Goal: Information Seeking & Learning: Learn about a topic

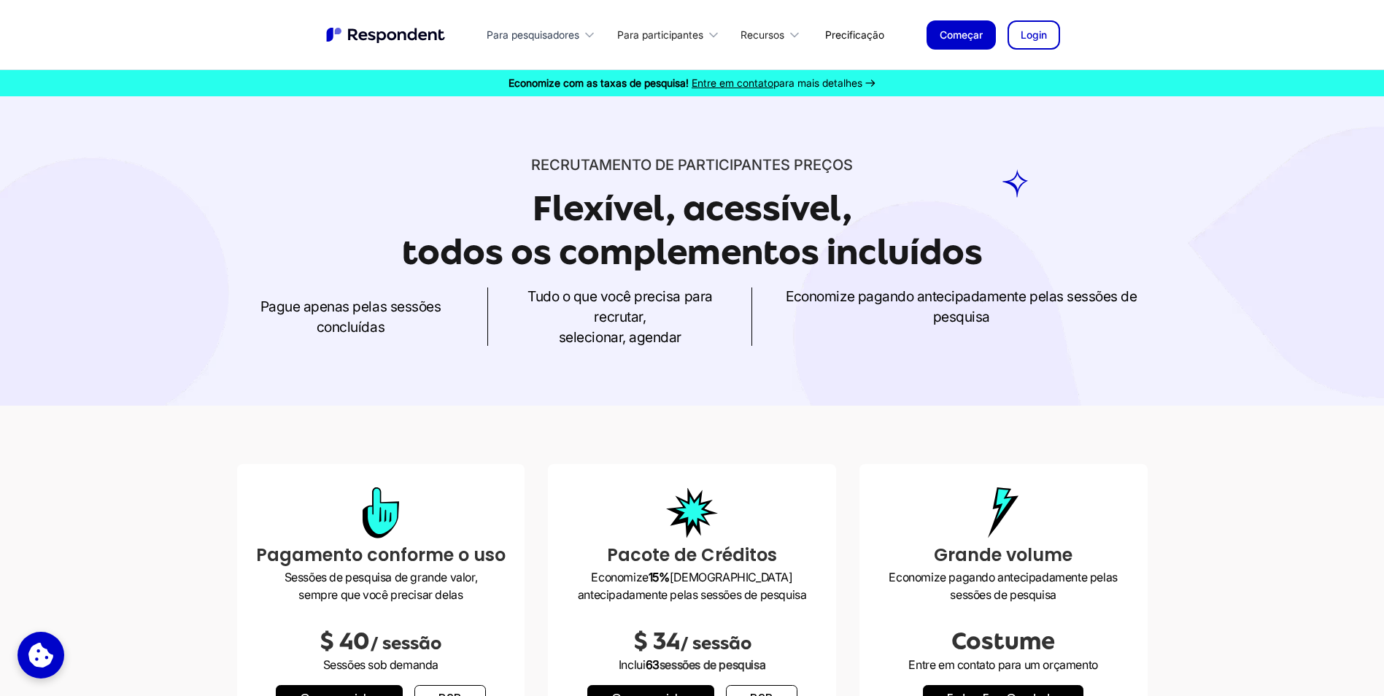
click at [548, 30] on div "Para pesquisadores" at bounding box center [532, 35] width 93 height 15
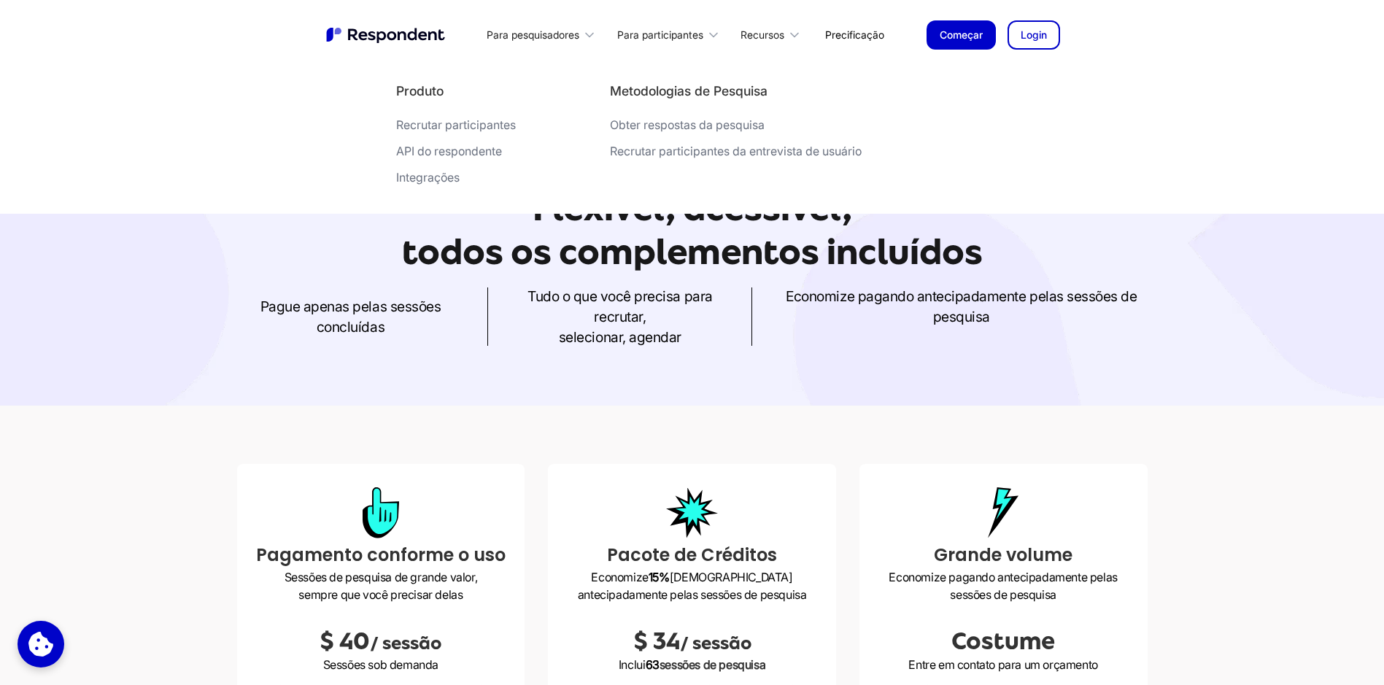
click at [858, 39] on link "Precificação" at bounding box center [854, 35] width 82 height 34
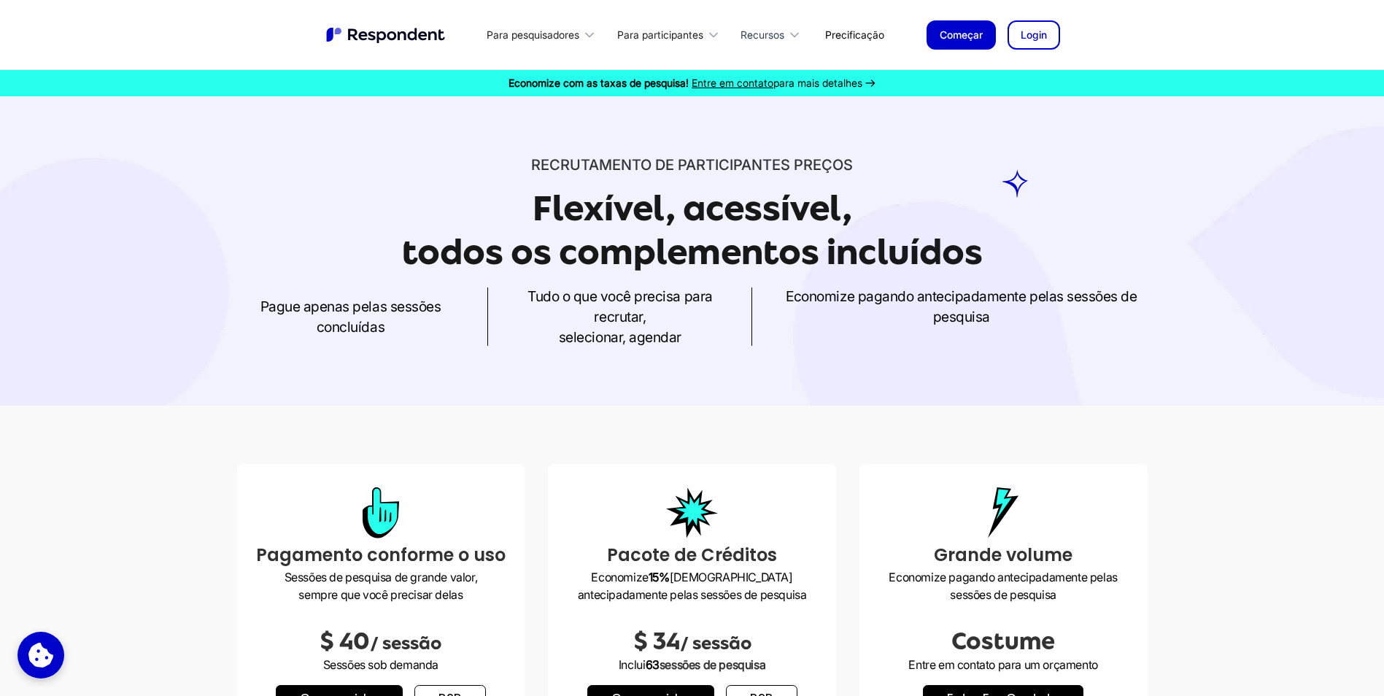
click at [742, 39] on div "Recursos" at bounding box center [762, 35] width 44 height 15
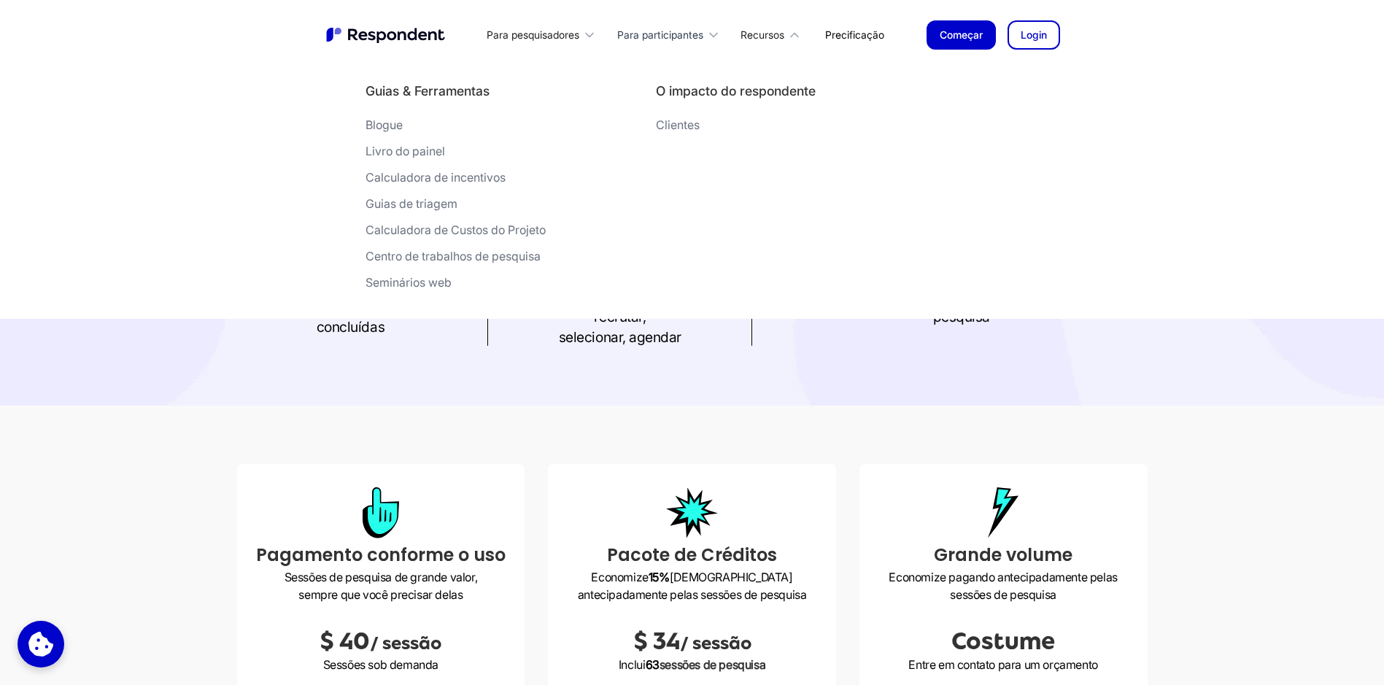
click at [673, 36] on div "Para participantes" at bounding box center [660, 35] width 86 height 15
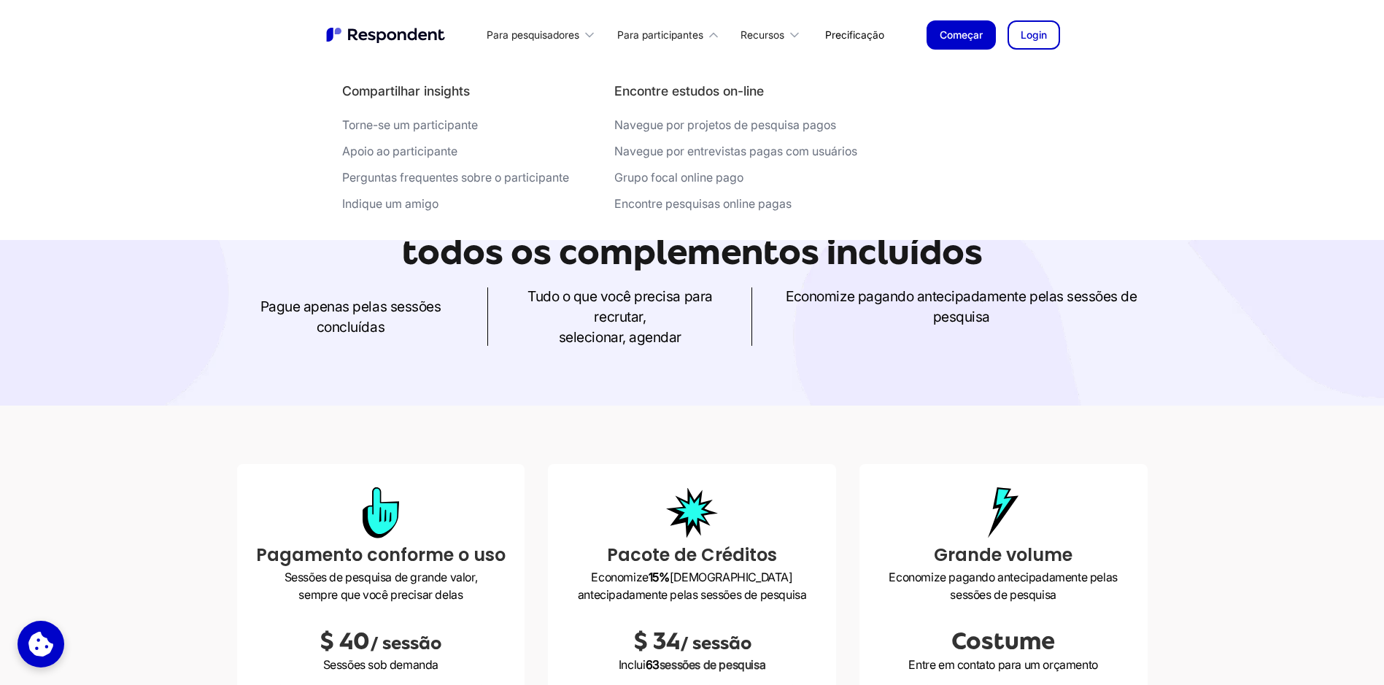
click at [556, 372] on div "Recrutamento de participantes PREÇOS Flexível, acessível, todos os complementos…" at bounding box center [692, 250] width 1384 height 309
